Goal: Information Seeking & Learning: Check status

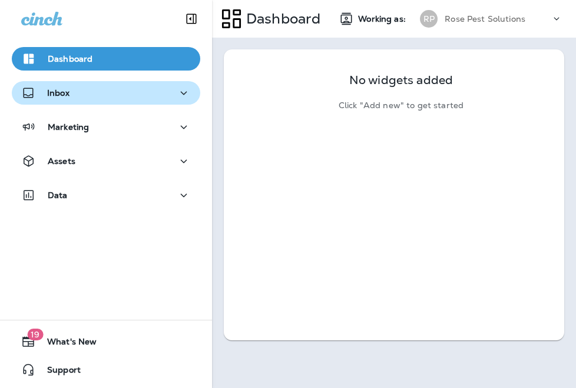
click at [81, 98] on div "Inbox" at bounding box center [106, 93] width 170 height 15
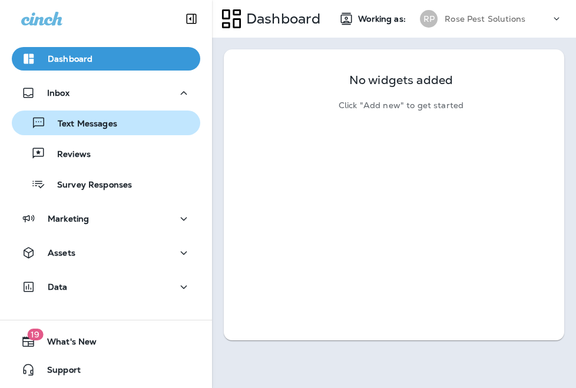
click at [61, 128] on p "Text Messages" at bounding box center [81, 124] width 71 height 11
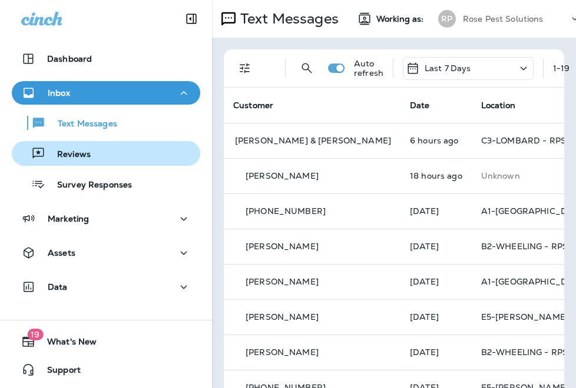
click at [63, 155] on p "Reviews" at bounding box center [67, 155] width 45 height 11
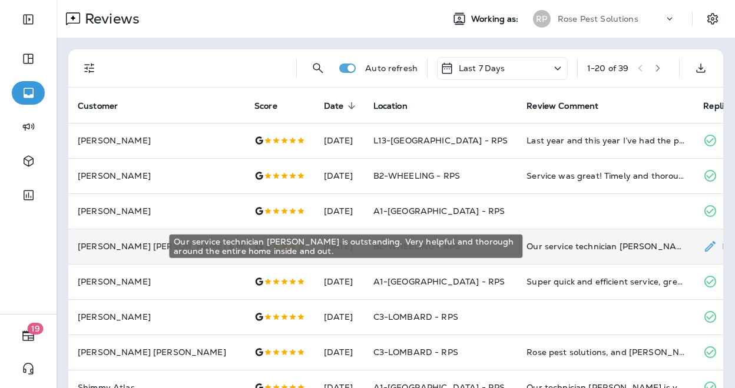
click at [575, 243] on div "Our service technician [PERSON_NAME] is outstanding. Very helpful and thorough …" at bounding box center [605, 247] width 158 height 12
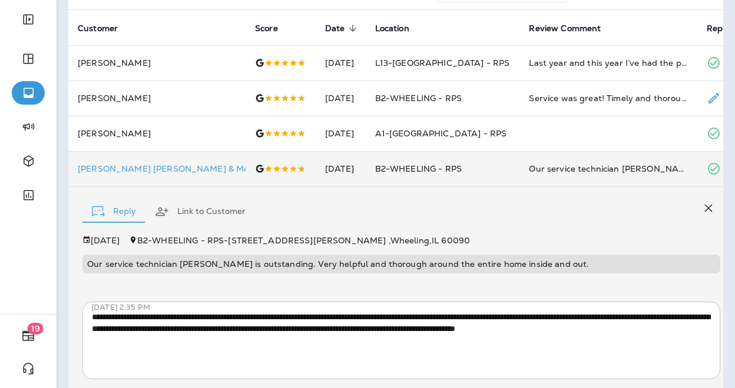
scroll to position [118, 0]
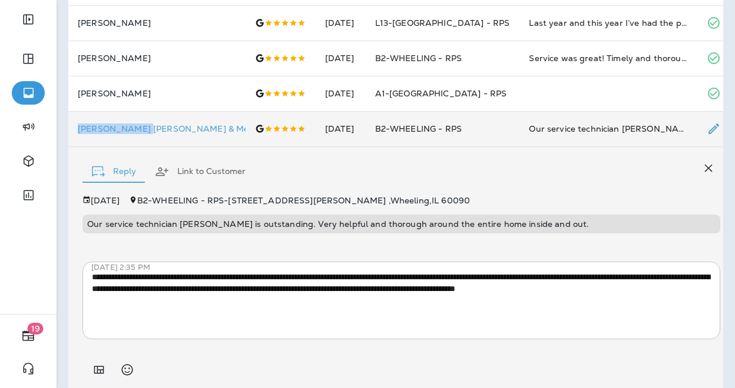
drag, startPoint x: 142, startPoint y: 129, endPoint x: 76, endPoint y: 127, distance: 66.0
click at [76, 127] on td "[PERSON_NAME] [PERSON_NAME] & Megent Financial" at bounding box center [156, 128] width 177 height 35
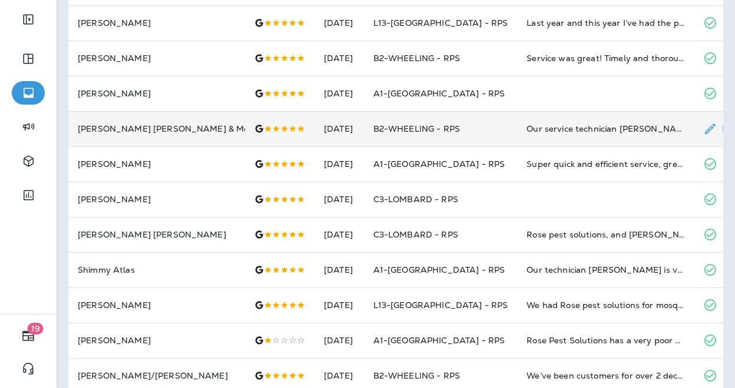
copy p "[PERSON_NAME]"
drag, startPoint x: 144, startPoint y: 128, endPoint x: 79, endPoint y: 129, distance: 64.2
click at [79, 129] on p "[PERSON_NAME] [PERSON_NAME] & Megent Financial" at bounding box center [157, 128] width 158 height 9
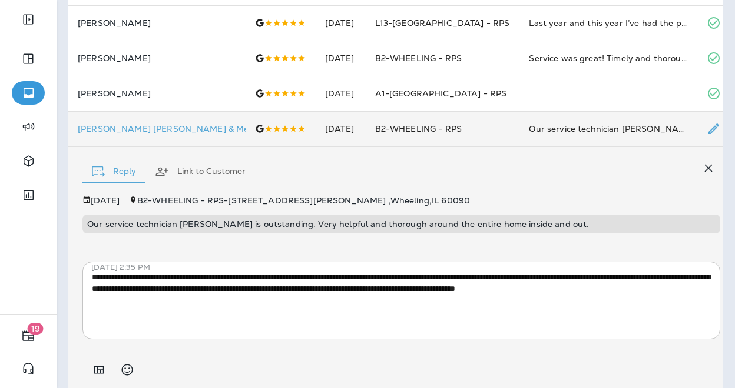
scroll to position [157, 0]
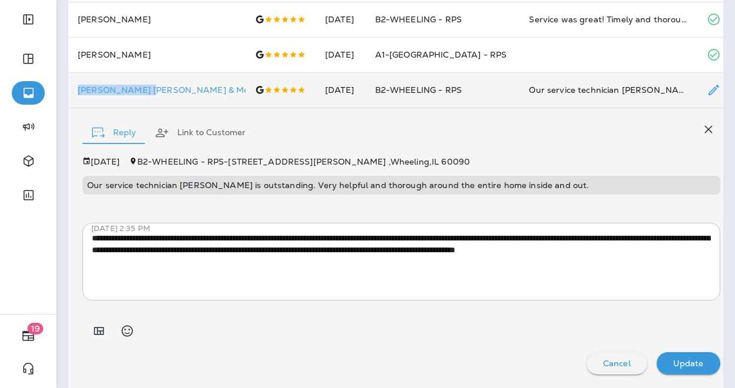
drag, startPoint x: 142, startPoint y: 90, endPoint x: 77, endPoint y: 90, distance: 65.3
click at [77, 90] on td "[PERSON_NAME] [PERSON_NAME] & Megent Financial" at bounding box center [156, 89] width 177 height 35
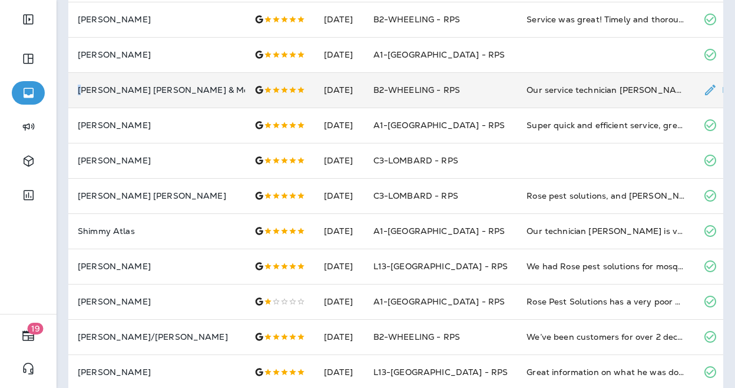
click at [80, 89] on p "[PERSON_NAME] [PERSON_NAME] & Megent Financial" at bounding box center [157, 89] width 158 height 9
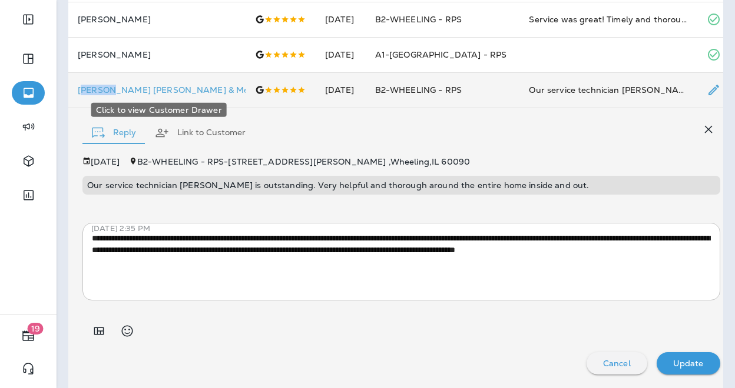
drag, startPoint x: 80, startPoint y: 89, endPoint x: 109, endPoint y: 91, distance: 29.5
click at [109, 91] on p "[PERSON_NAME] [PERSON_NAME] & Megent Financial" at bounding box center [157, 89] width 158 height 9
drag, startPoint x: 145, startPoint y: 89, endPoint x: 133, endPoint y: 89, distance: 11.8
click at [133, 89] on div at bounding box center [426, 194] width 735 height 388
click at [135, 89] on div at bounding box center [367, 194] width 735 height 388
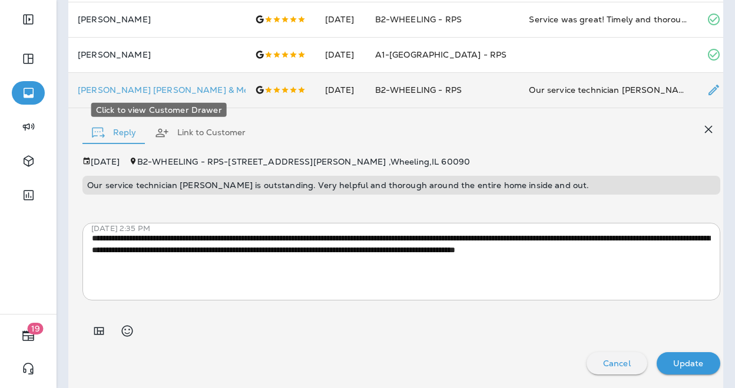
click at [135, 89] on p "[PERSON_NAME] [PERSON_NAME] & Megent Financial" at bounding box center [157, 89] width 158 height 9
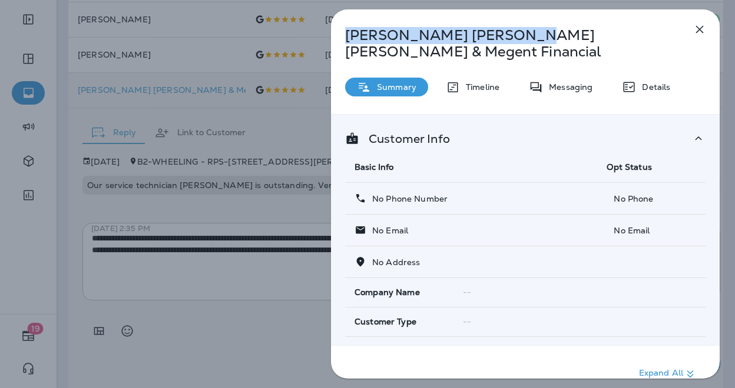
drag, startPoint x: 346, startPoint y: 36, endPoint x: 459, endPoint y: 36, distance: 112.4
click at [459, 36] on p "[PERSON_NAME] [PERSON_NAME] & Megent Financial" at bounding box center [505, 43] width 321 height 33
copy p "[PERSON_NAME]"
click at [575, 26] on icon "button" at bounding box center [699, 29] width 14 height 14
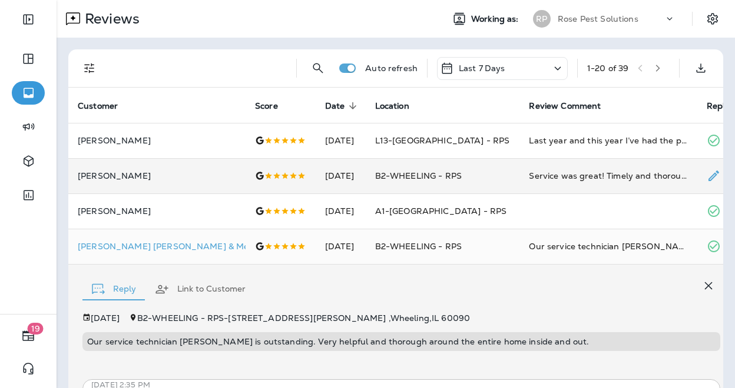
click at [575, 177] on div "Service was great! Timely and thorough." at bounding box center [608, 176] width 158 height 12
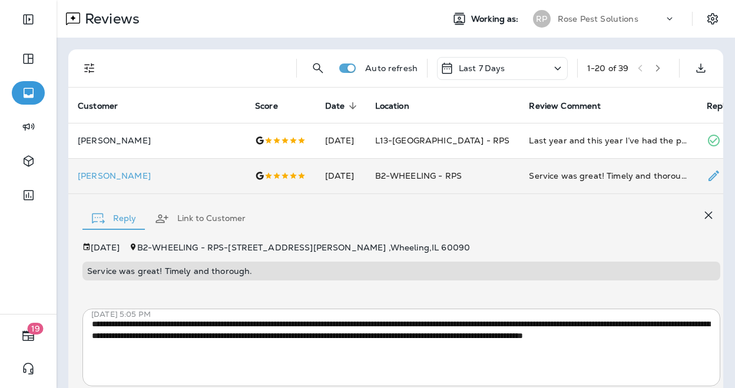
scroll to position [86, 0]
